Goal: Information Seeking & Learning: Learn about a topic

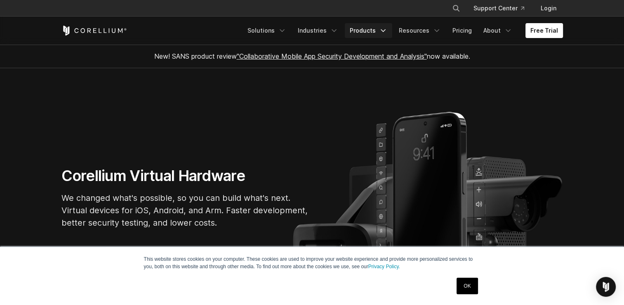
click at [359, 30] on link "Products" at bounding box center [368, 30] width 47 height 15
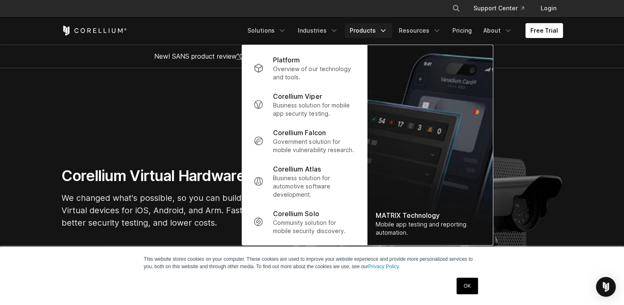
click at [203, 119] on section "Corellium Virtual Hardware We changed what's possible, so you can build what's …" at bounding box center [312, 200] width 624 height 265
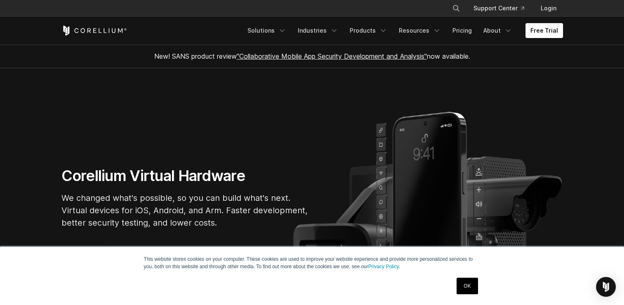
click at [466, 287] on link "OK" at bounding box center [467, 285] width 21 height 17
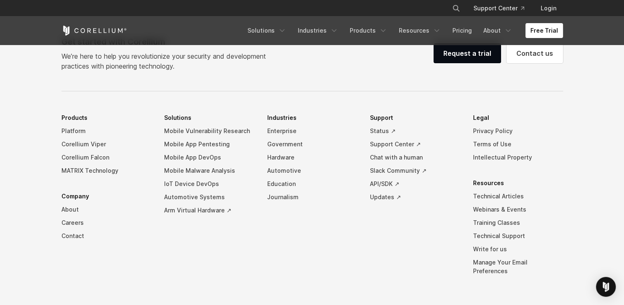
scroll to position [1874, 0]
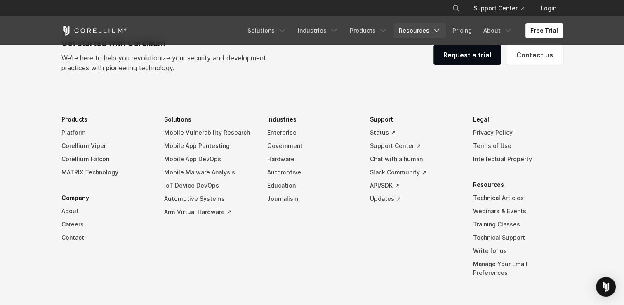
click at [429, 31] on link "Resources" at bounding box center [420, 30] width 52 height 15
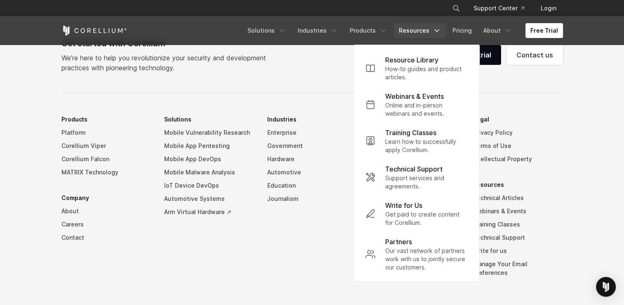
click at [385, 39] on div "Free Trial Solutions IoT" at bounding box center [312, 31] width 502 height 28
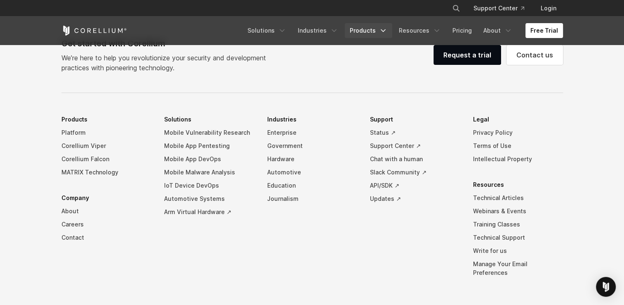
click at [379, 33] on link "Products" at bounding box center [368, 30] width 47 height 15
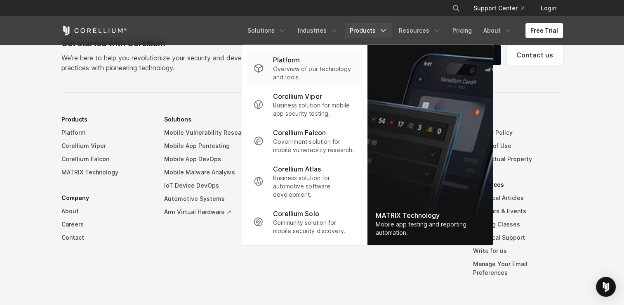
click at [319, 71] on p "Overview of our technology and tools." at bounding box center [314, 73] width 82 height 17
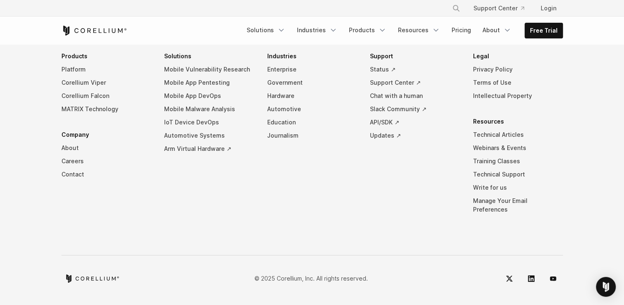
scroll to position [3967, 0]
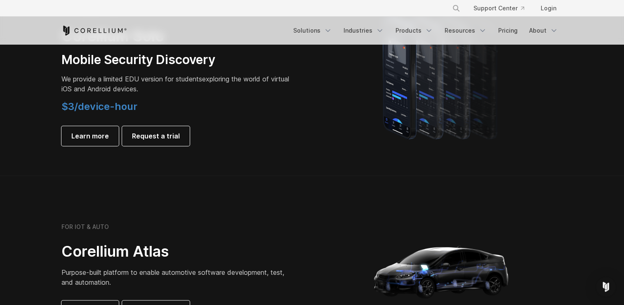
scroll to position [627, 0]
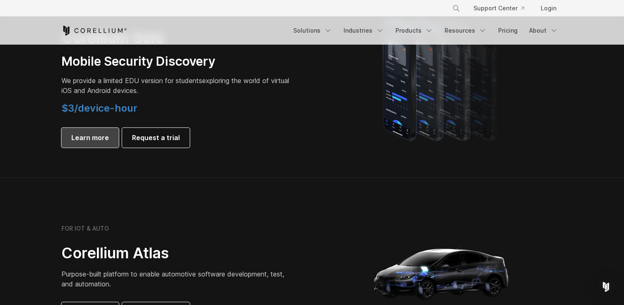
click at [96, 137] on span "Learn more" at bounding box center [90, 137] width 38 height 10
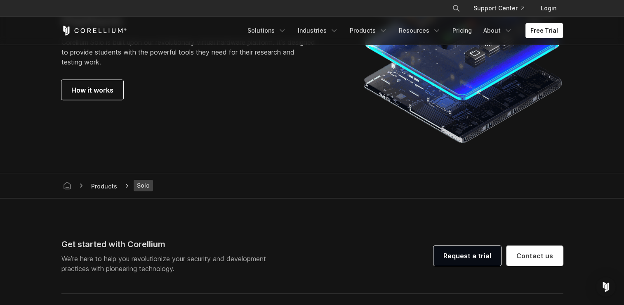
scroll to position [1530, 0]
click at [91, 87] on span "How it works" at bounding box center [92, 89] width 42 height 10
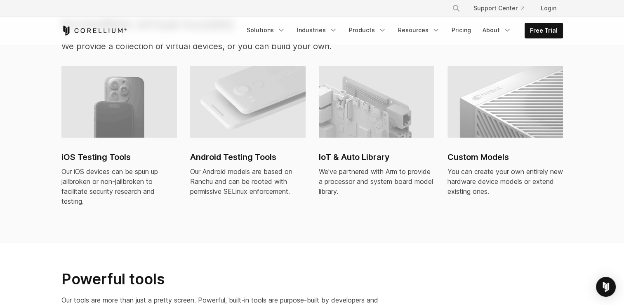
scroll to position [593, 0]
click at [226, 150] on h2 "Android Testing Tools" at bounding box center [248, 156] width 116 height 12
